Goal: Information Seeking & Learning: Understand process/instructions

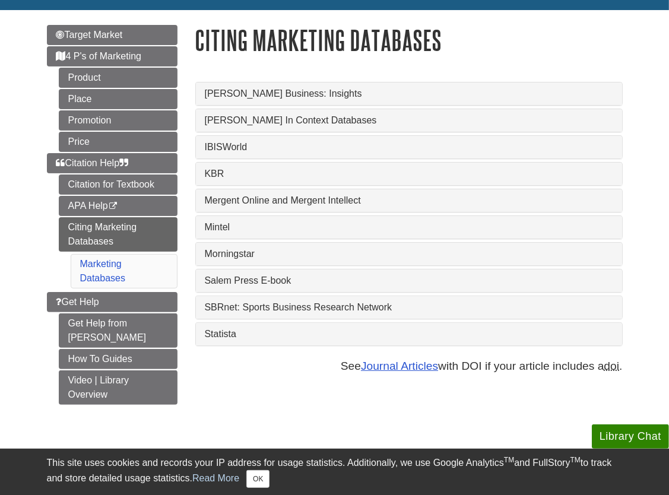
scroll to position [123, 0]
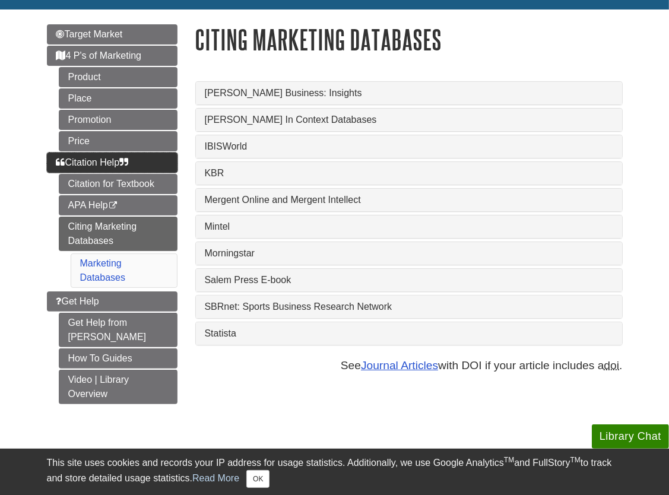
click at [102, 160] on span "Citation Help" at bounding box center [92, 162] width 72 height 10
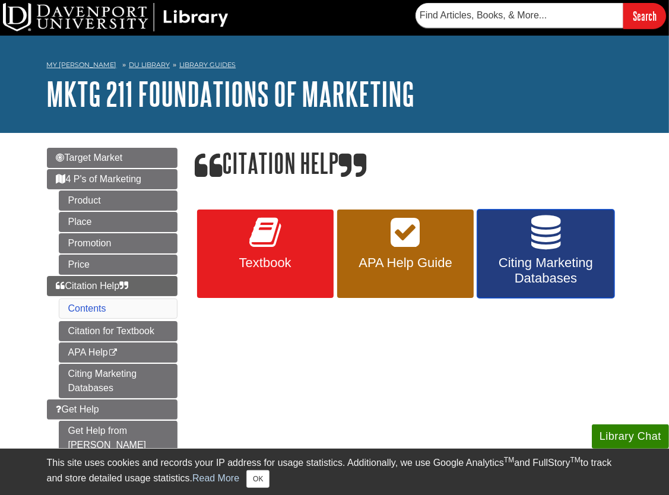
click at [495, 237] on link "Citing Marketing Databases" at bounding box center [545, 253] width 136 height 89
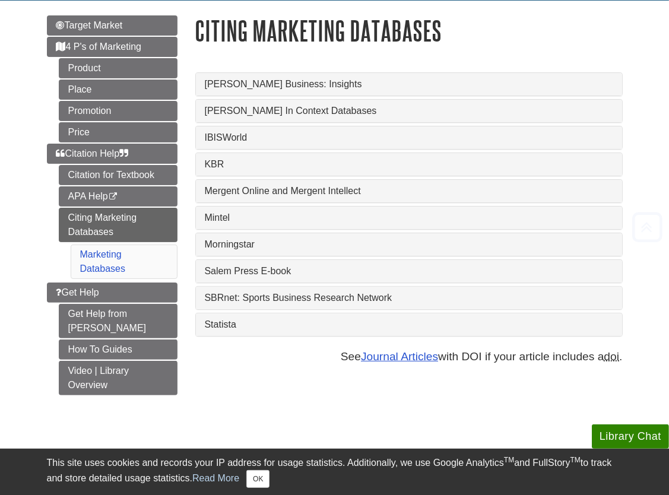
scroll to position [138, 0]
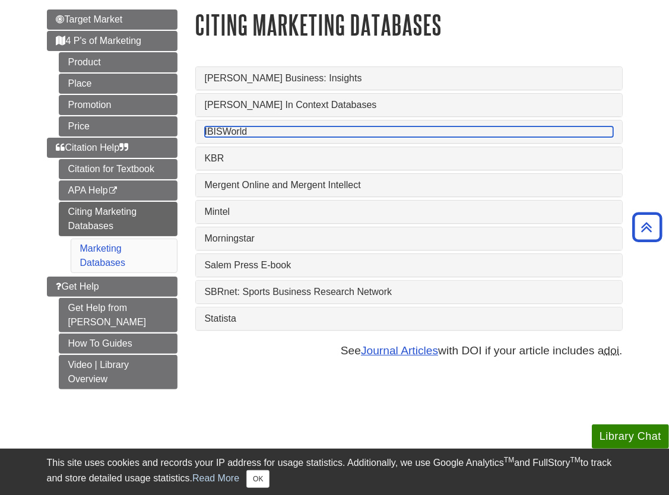
click at [234, 128] on link "IBISWorld" at bounding box center [409, 131] width 408 height 11
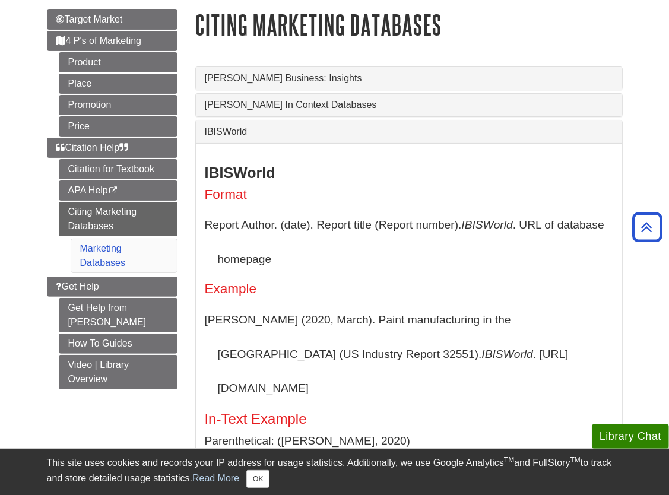
drag, startPoint x: 664, startPoint y: 136, endPoint x: 663, endPoint y: 171, distance: 35.0
click at [663, 171] on body "Library Chat This site uses cookies and records your IP address for usage stati…" at bounding box center [334, 465] width 669 height 1207
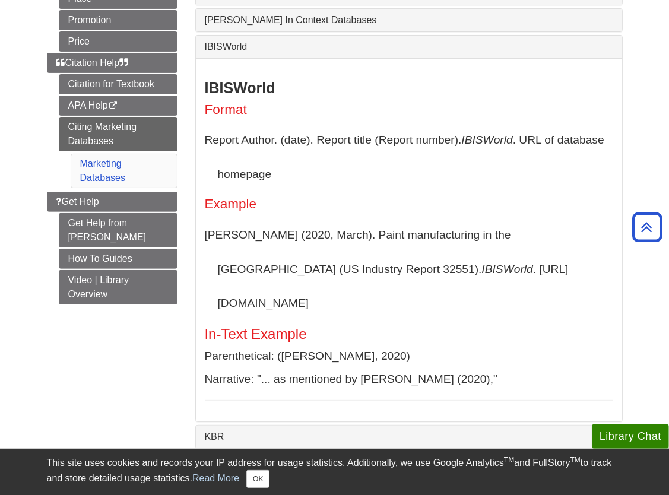
scroll to position [266, 0]
